Goal: Entertainment & Leisure: Consume media (video, audio)

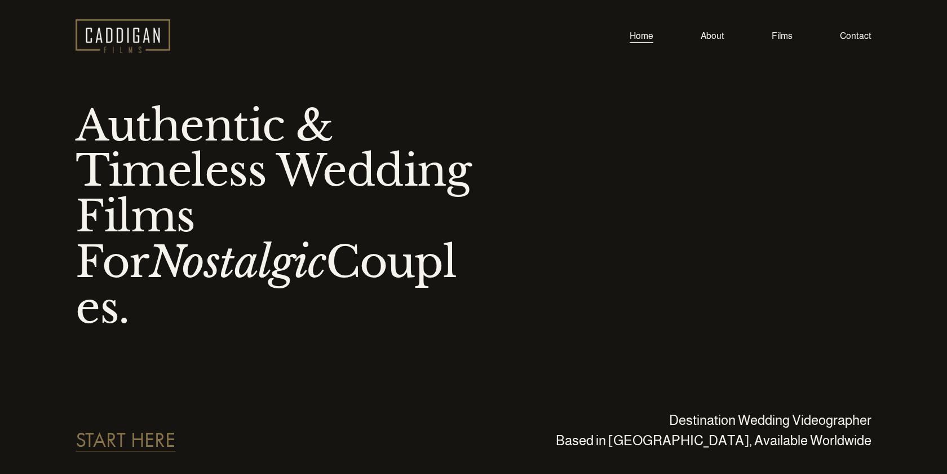
click at [788, 36] on link "Films" at bounding box center [782, 35] width 21 height 15
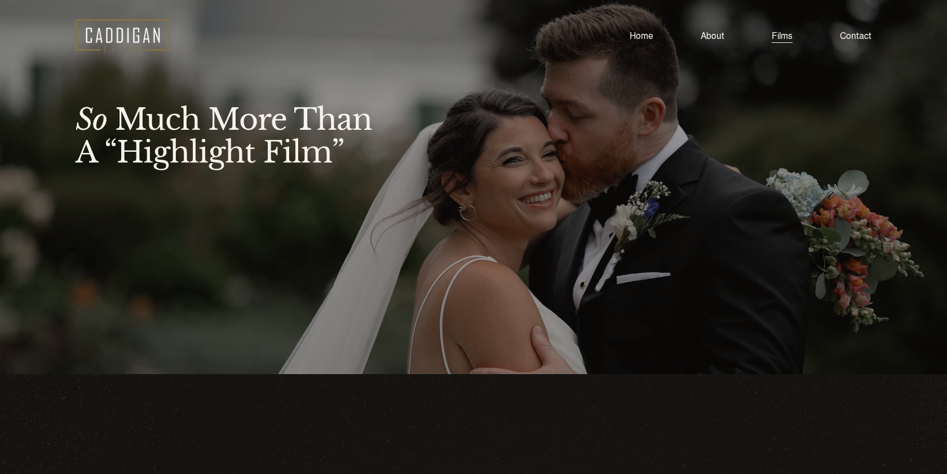
click at [781, 37] on link "Films" at bounding box center [782, 35] width 21 height 15
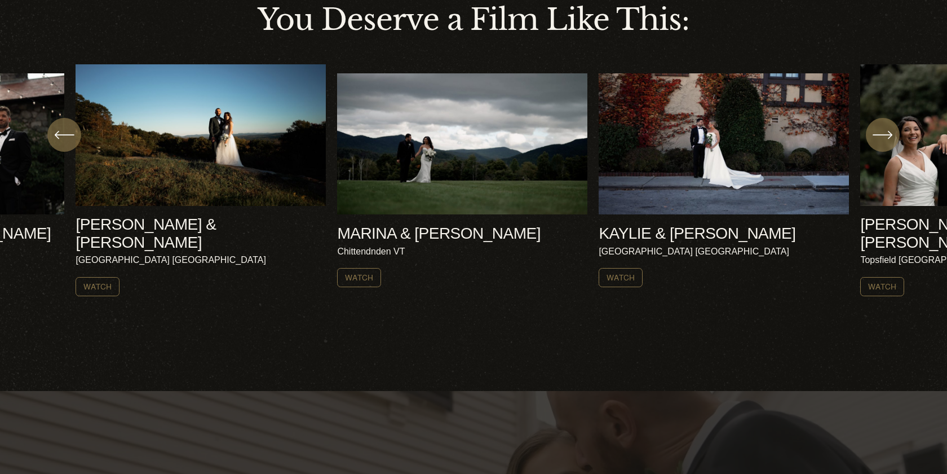
scroll to position [459, 0]
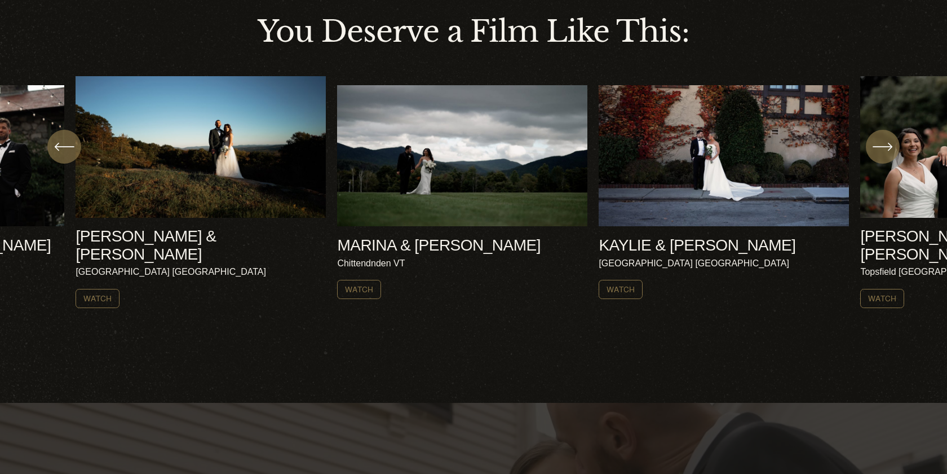
click at [248, 134] on ul "AMY & NICK Harrisville NH Watch" at bounding box center [474, 192] width 796 height 232
click at [98, 289] on link "Watch" at bounding box center [98, 298] width 44 height 19
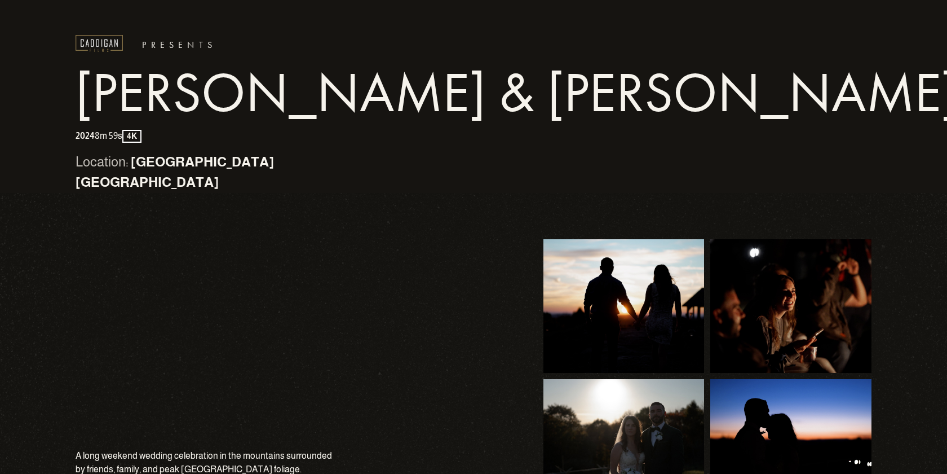
scroll to position [324, 0]
